Goal: Task Accomplishment & Management: Use online tool/utility

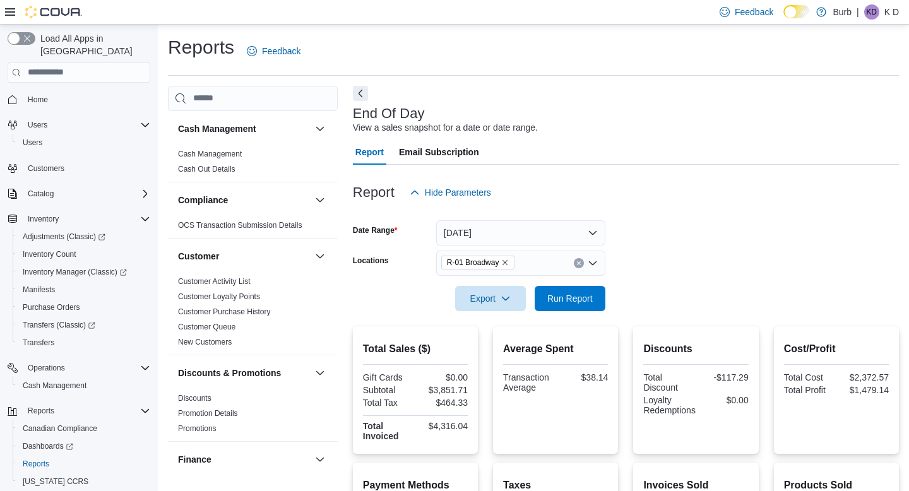
scroll to position [223, 0]
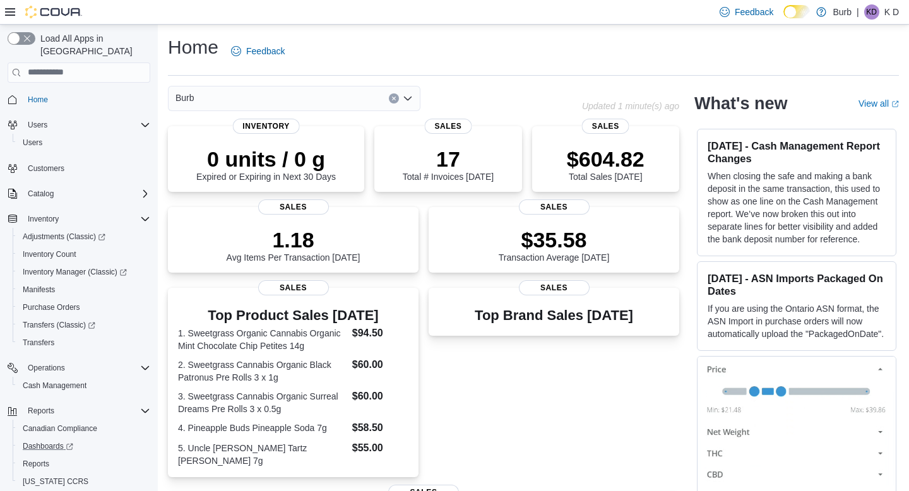
scroll to position [27, 0]
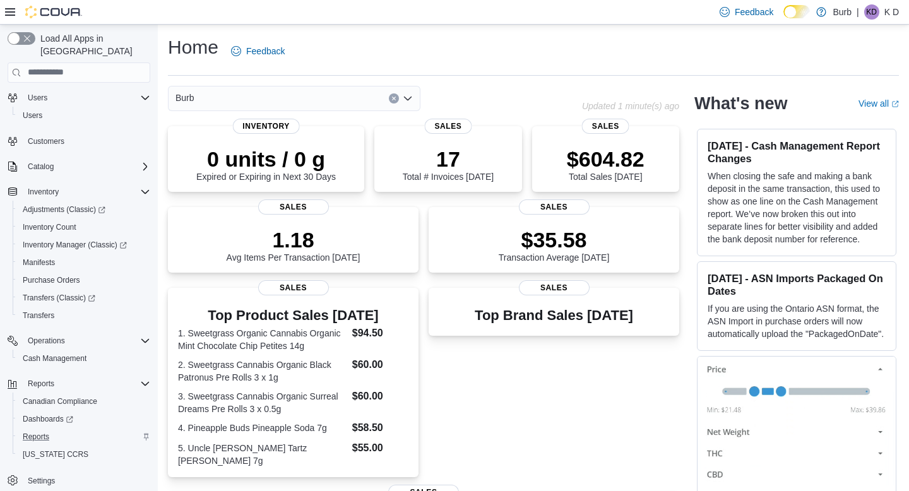
click at [92, 429] on div "Reports" at bounding box center [84, 436] width 133 height 15
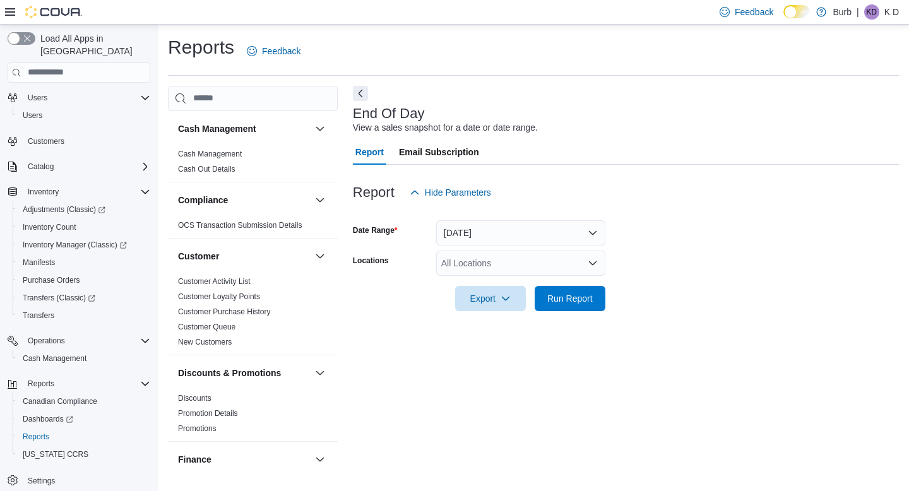
click at [476, 253] on div "All Locations" at bounding box center [520, 263] width 169 height 25
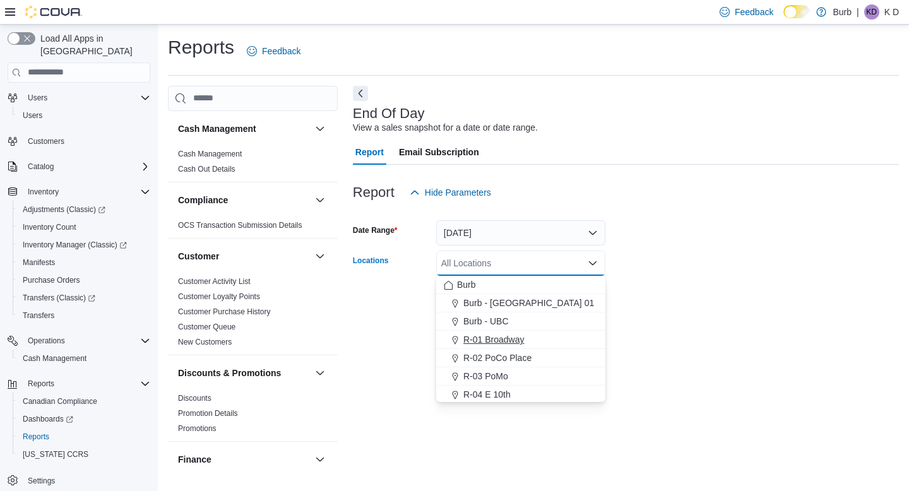
click at [496, 337] on span "R-01 Broadway" at bounding box center [494, 339] width 61 height 13
click at [630, 296] on form "Date Range Today Locations R-01 Broadway Combo box. Selected. R-01 Broadway. Pr…" at bounding box center [626, 258] width 546 height 106
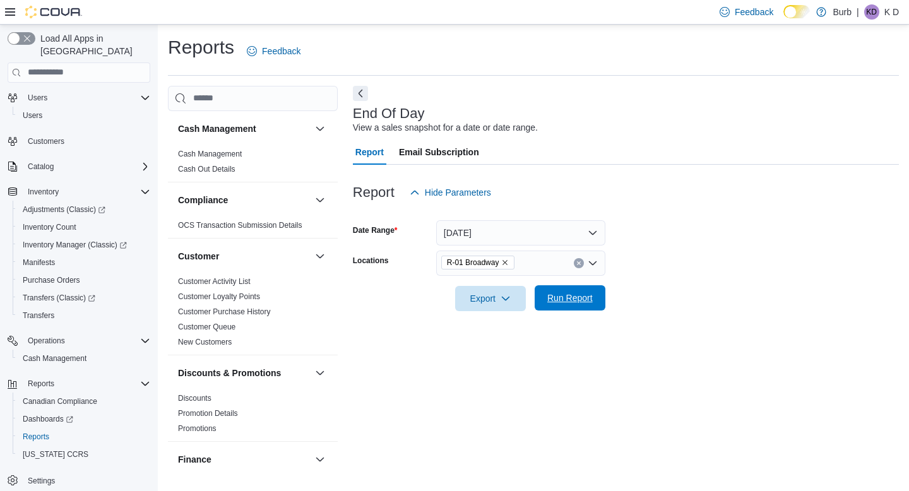
click at [566, 296] on span "Run Report" at bounding box center [570, 298] width 45 height 13
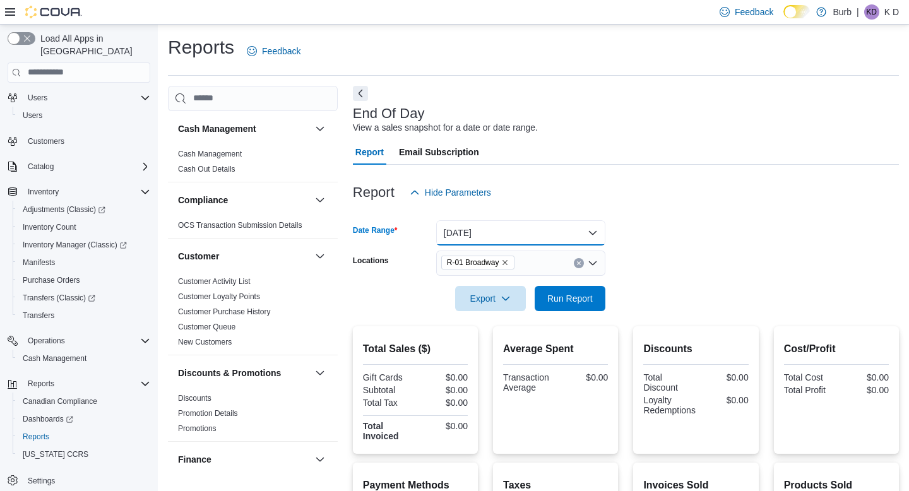
click at [551, 241] on button "[DATE]" at bounding box center [520, 232] width 169 height 25
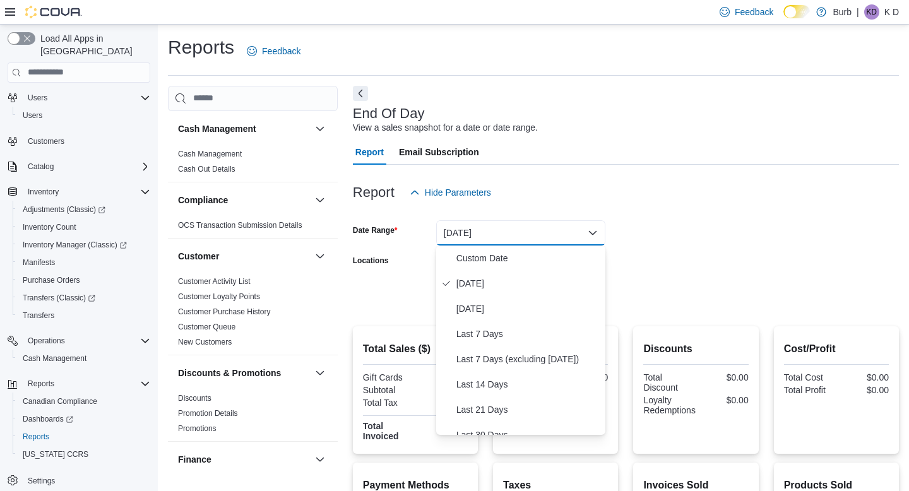
click at [416, 321] on div at bounding box center [626, 318] width 546 height 15
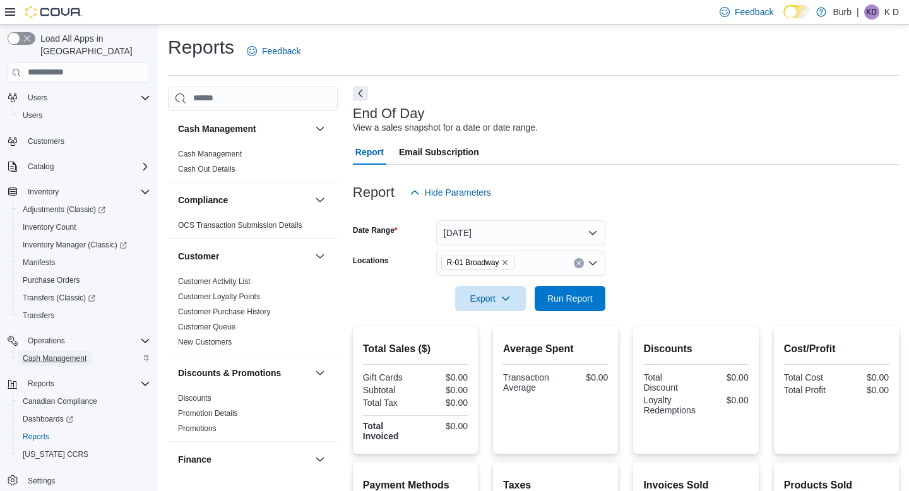
click at [35, 354] on span "Cash Management" at bounding box center [55, 359] width 64 height 10
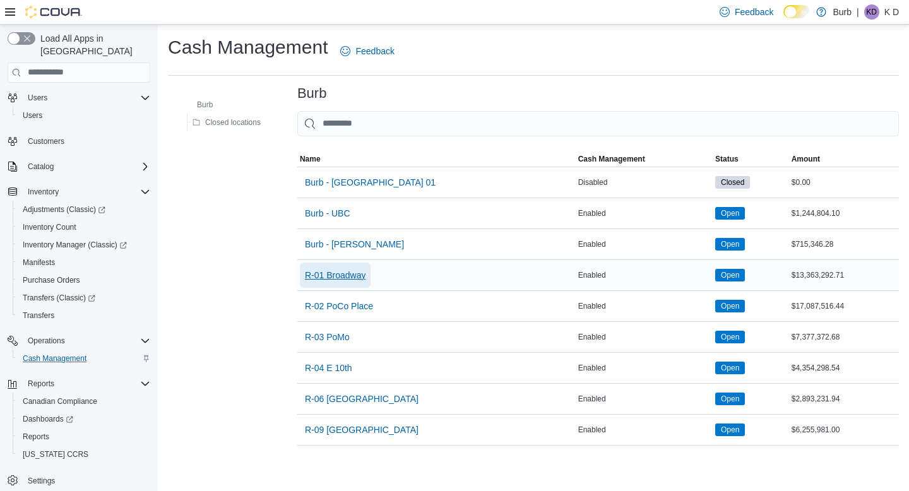
click at [344, 280] on span "R-01 Broadway" at bounding box center [335, 275] width 61 height 13
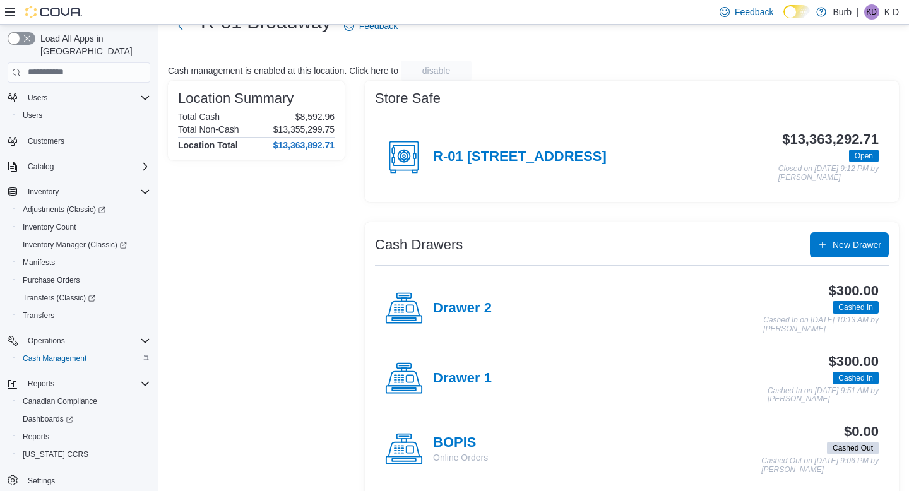
scroll to position [76, 0]
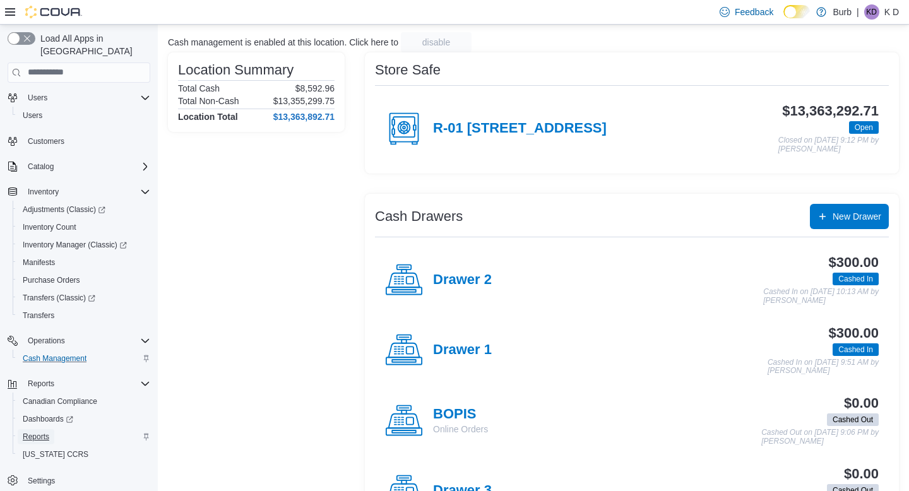
click at [33, 432] on span "Reports" at bounding box center [36, 437] width 27 height 10
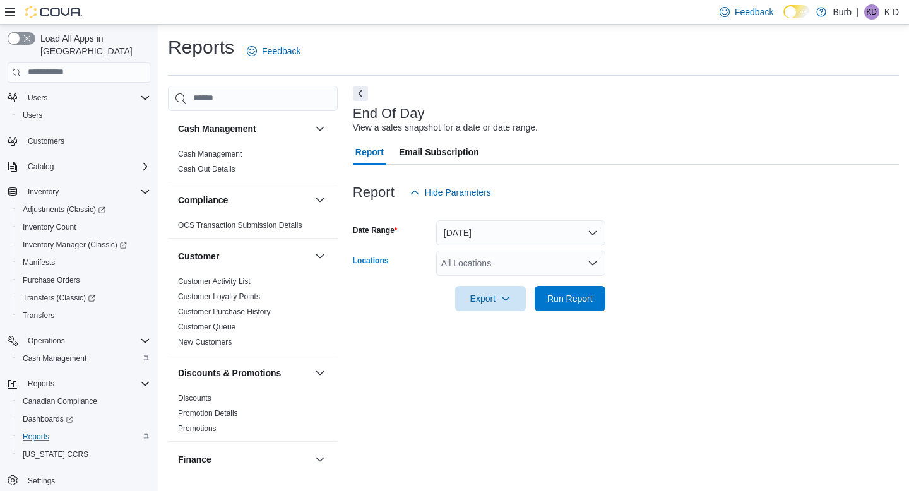
click at [491, 269] on div "All Locations" at bounding box center [520, 263] width 169 height 25
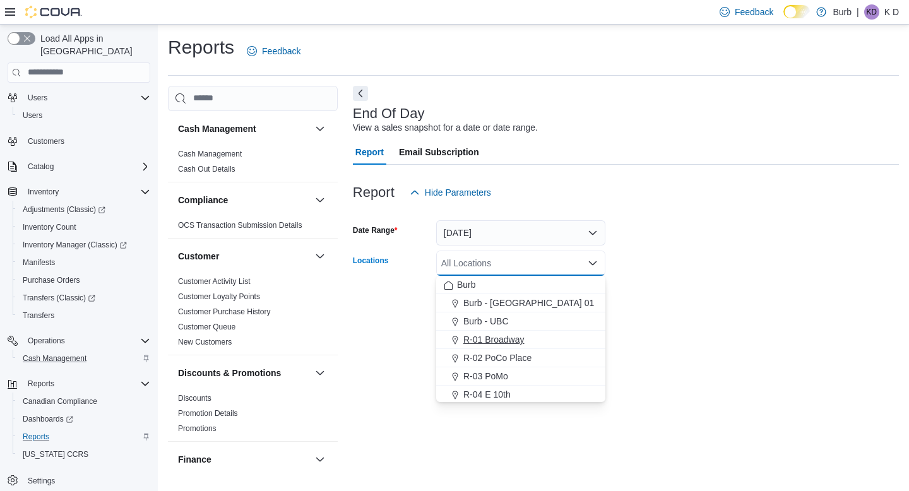
click at [498, 344] on span "R-01 Broadway" at bounding box center [494, 339] width 61 height 13
click at [381, 348] on div "End Of Day View a sales snapshot for a date or date range. Report Email Subscri…" at bounding box center [626, 283] width 546 height 394
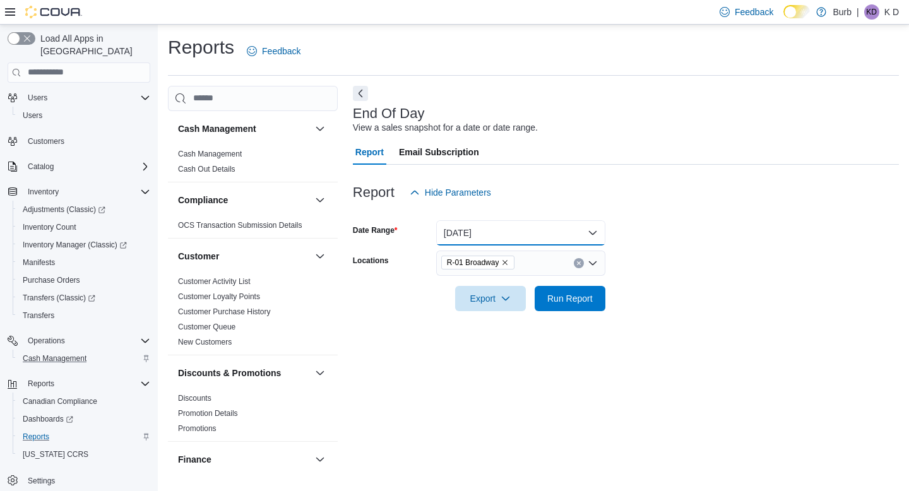
click at [474, 232] on button "[DATE]" at bounding box center [520, 232] width 169 height 25
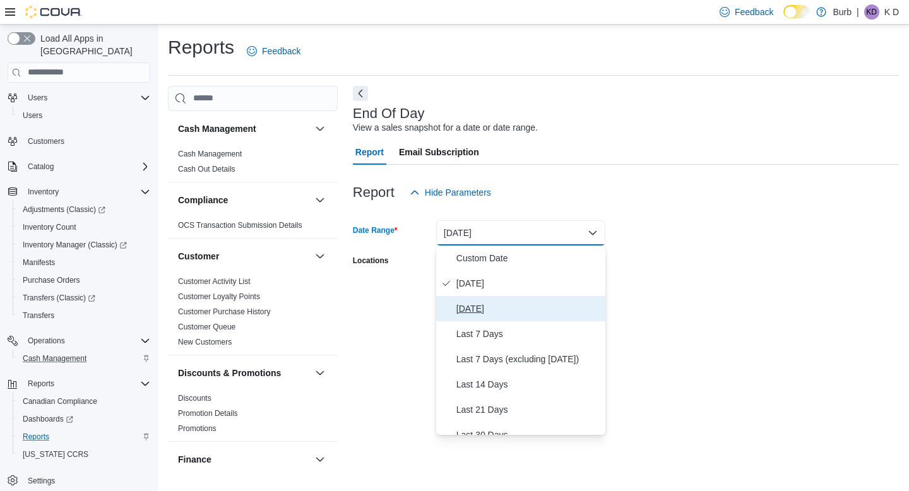
click at [484, 318] on button "Yesterday" at bounding box center [520, 308] width 169 height 25
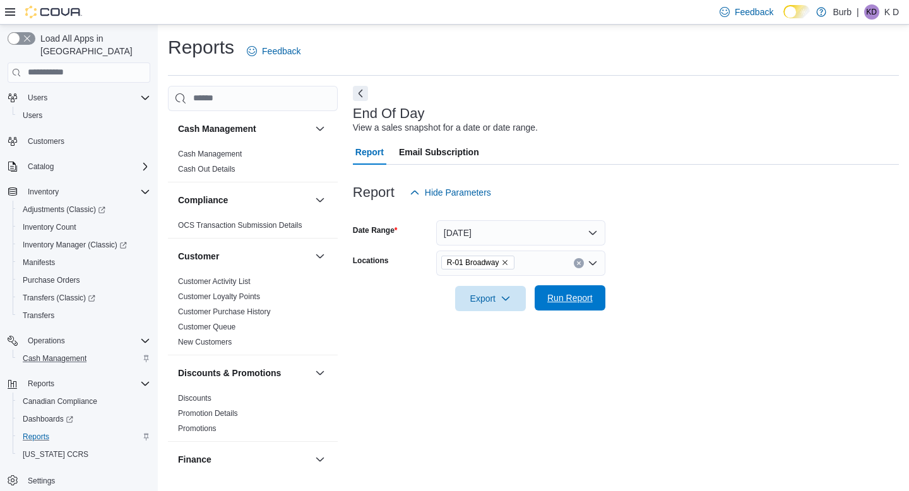
click at [560, 306] on span "Run Report" at bounding box center [571, 297] width 56 height 25
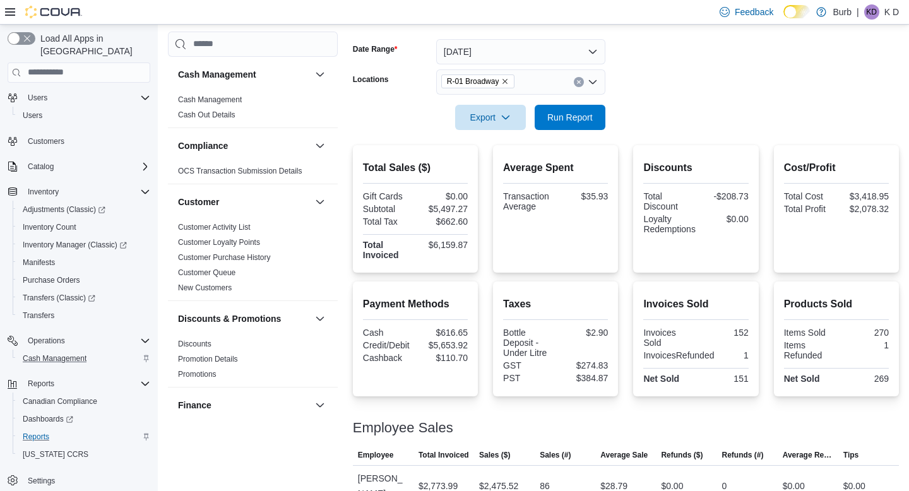
scroll to position [179, 0]
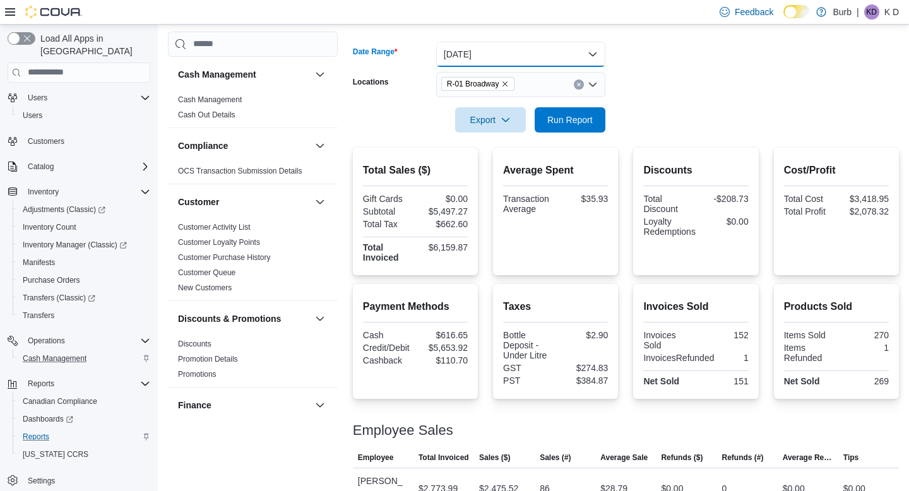
click at [486, 45] on button "Yesterday" at bounding box center [520, 54] width 169 height 25
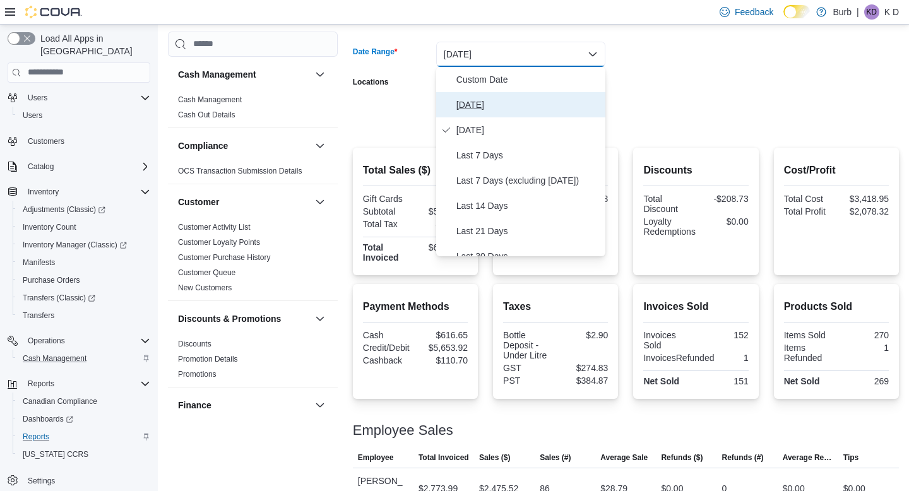
click at [501, 99] on span "[DATE]" at bounding box center [529, 104] width 144 height 15
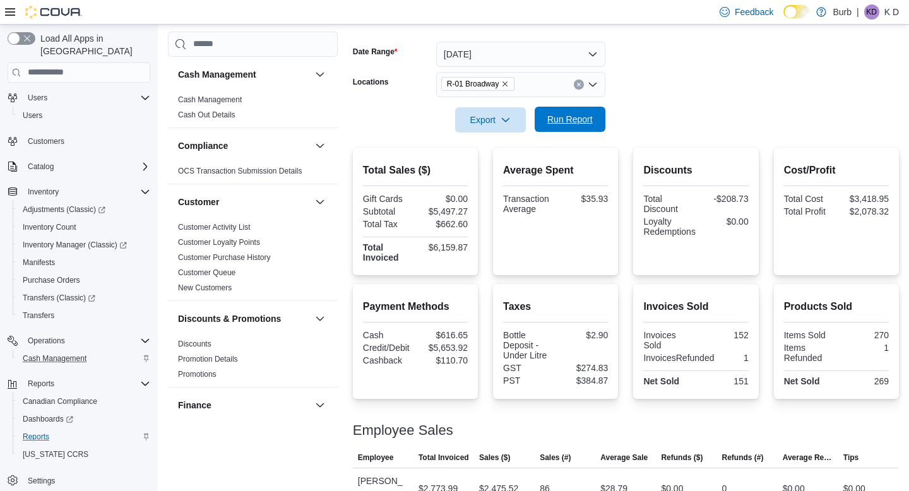
click at [564, 110] on span "Run Report" at bounding box center [571, 119] width 56 height 25
